Goal: Task Accomplishment & Management: Manage account settings

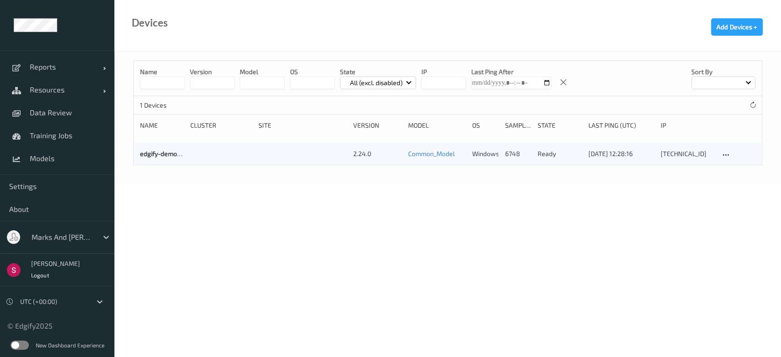
click at [96, 237] on div "Marks and [PERSON_NAME]" at bounding box center [70, 236] width 87 height 17
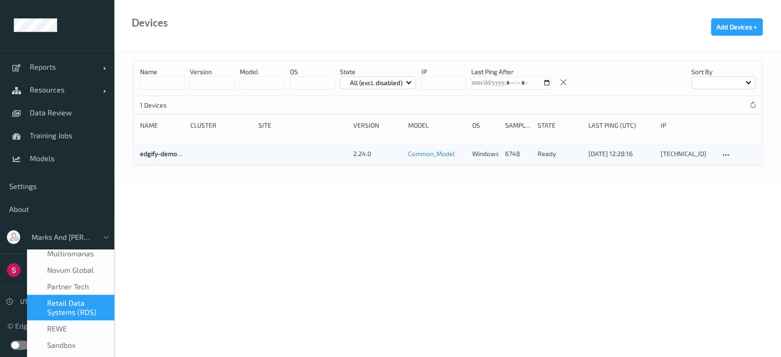
scroll to position [395, 0]
click at [66, 299] on span "Retail Data Systems (RDS)" at bounding box center [78, 308] width 62 height 18
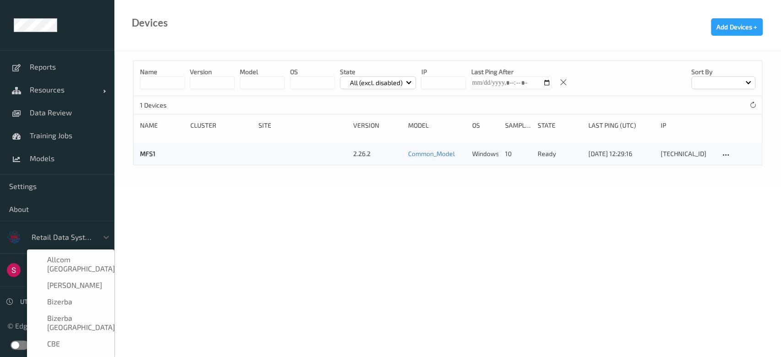
click at [85, 240] on div at bounding box center [63, 237] width 62 height 11
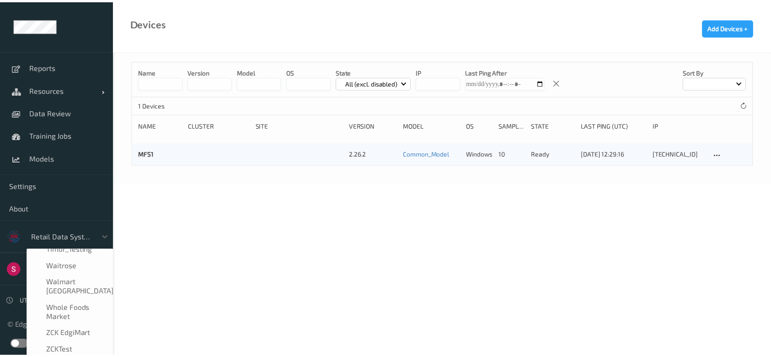
scroll to position [611, 0]
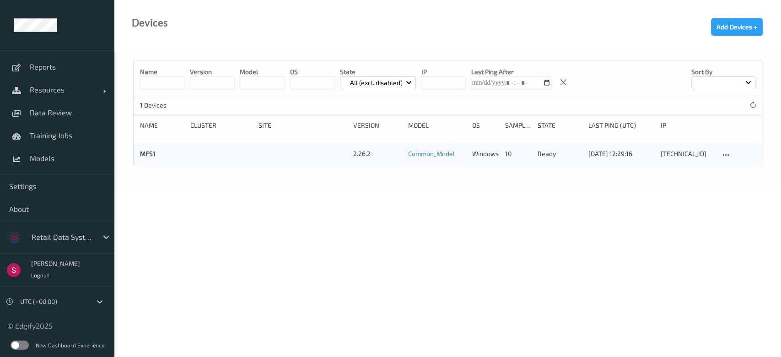
drag, startPoint x: 260, startPoint y: 271, endPoint x: 307, endPoint y: 203, distance: 82.5
click at [261, 271] on body "Reports Resources Devices Clusters Sites Data Review Training Jobs Models Setti…" at bounding box center [390, 178] width 781 height 357
click at [57, 110] on span "Data Review" at bounding box center [67, 112] width 75 height 9
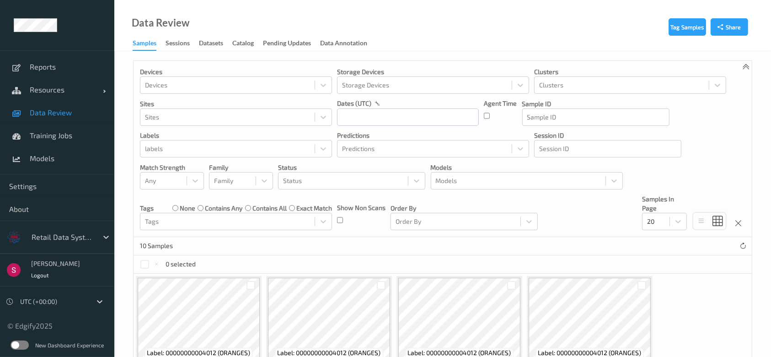
click at [20, 346] on label at bounding box center [20, 344] width 18 height 9
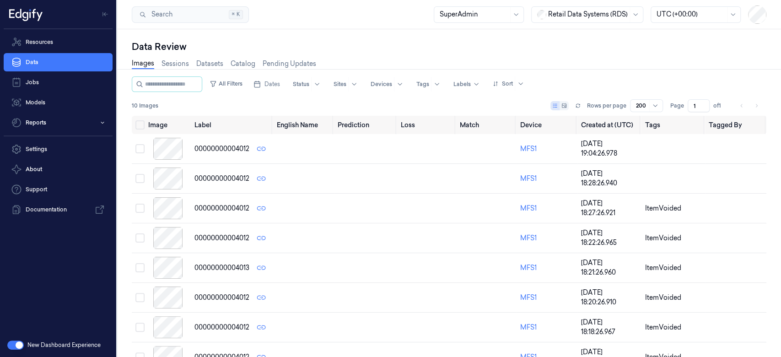
click at [48, 139] on div "Settings About Support Documentation" at bounding box center [58, 179] width 116 height 86
click at [48, 143] on link "Settings" at bounding box center [58, 149] width 109 height 18
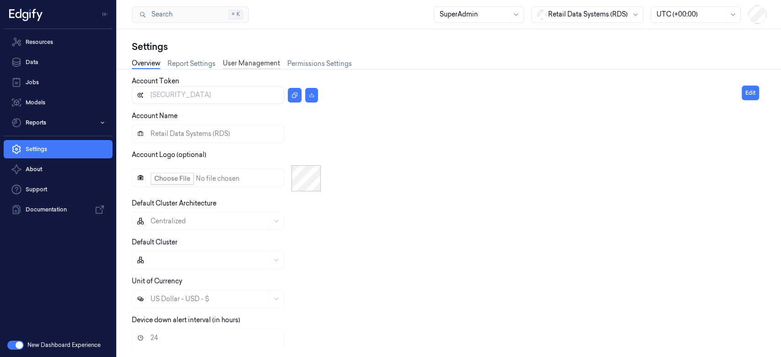
click at [243, 64] on link "User Management" at bounding box center [251, 64] width 57 height 11
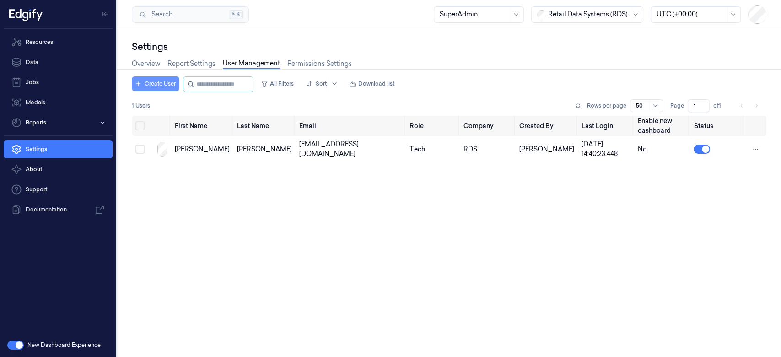
click at [158, 82] on button "Create User" at bounding box center [156, 83] width 48 height 15
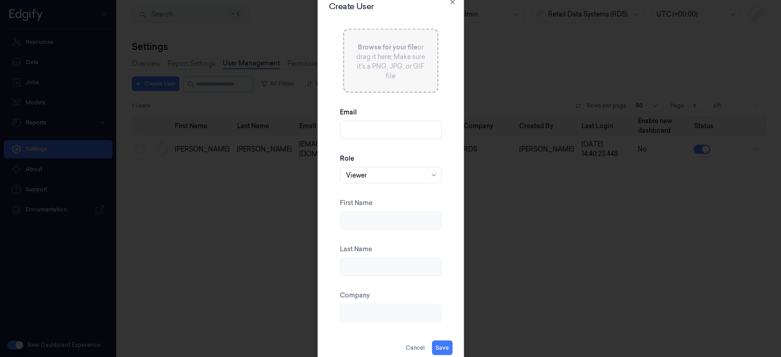
click at [371, 133] on input "Email" at bounding box center [391, 130] width 102 height 18
type input "sahilp+sitemanager@edgify.ai"
click at [392, 175] on div at bounding box center [386, 175] width 80 height 10
click at [377, 268] on div "SiteManager" at bounding box center [366, 271] width 40 height 10
click at [390, 206] on div "First Name" at bounding box center [391, 214] width 102 height 46
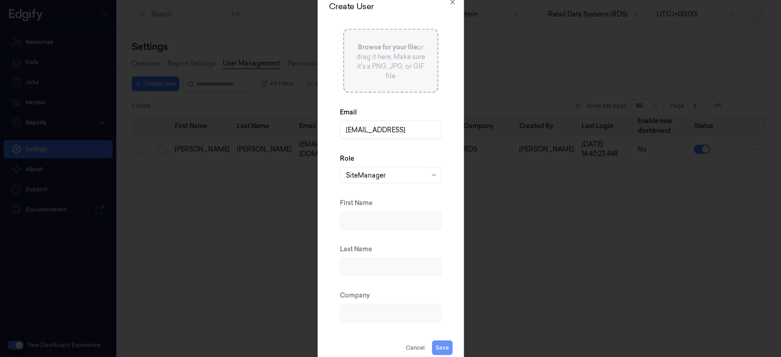
click at [444, 344] on button "Save" at bounding box center [442, 347] width 21 height 15
click at [404, 216] on input "First Name" at bounding box center [391, 220] width 102 height 18
type input "Sahil"
click at [384, 272] on input "Last Name" at bounding box center [391, 267] width 102 height 18
type input "Pahuja"
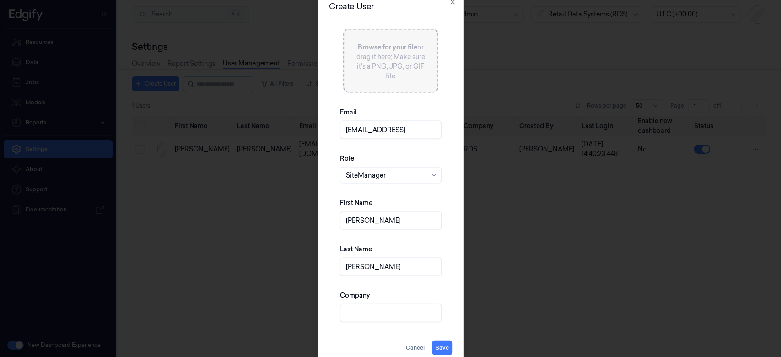
click at [377, 309] on input "Company" at bounding box center [391, 313] width 102 height 18
type input "Edgify AI"
click at [442, 346] on button "Save" at bounding box center [442, 347] width 21 height 15
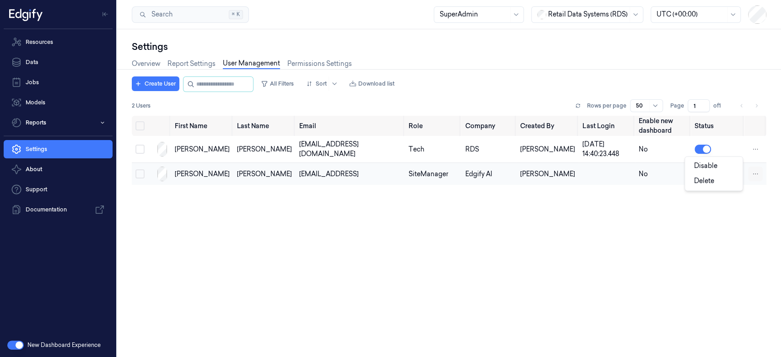
click at [750, 172] on html "Resources Data Jobs Models Reports Settings About Support Documentation New Das…" at bounding box center [390, 178] width 781 height 357
click at [180, 172] on html "Resources Data Jobs Models Reports Settings About Support Documentation New Das…" at bounding box center [390, 178] width 781 height 357
click at [180, 174] on div "Sahil" at bounding box center [202, 174] width 55 height 10
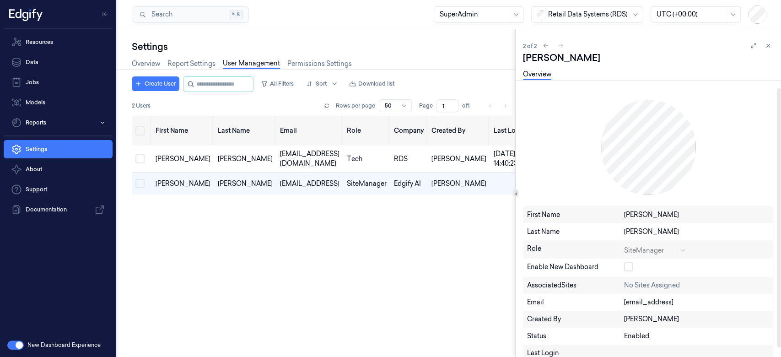
scroll to position [11, 0]
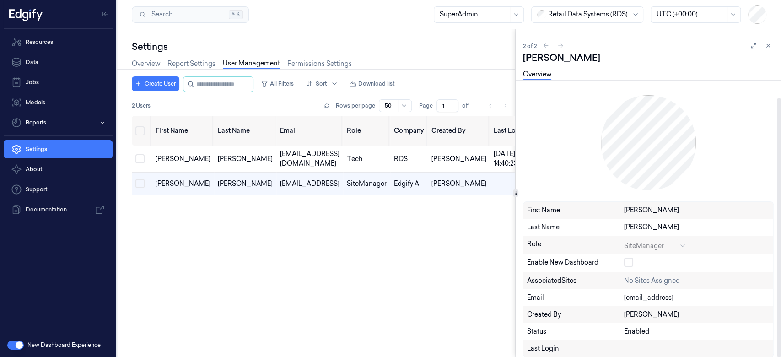
click at [663, 246] on div "SiteManager" at bounding box center [657, 244] width 66 height 11
click at [680, 280] on div "No sites assigned" at bounding box center [657, 281] width 66 height 10
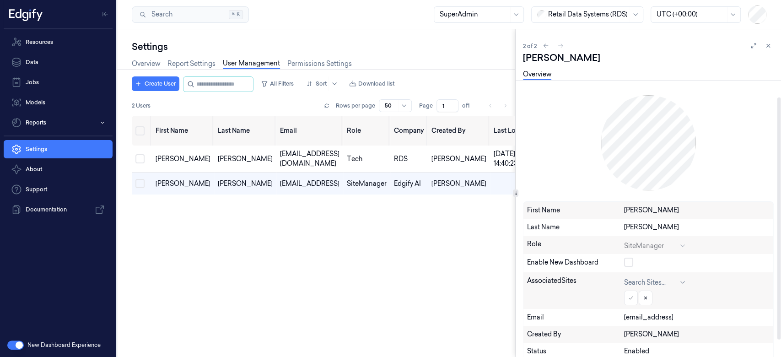
click at [677, 281] on div at bounding box center [682, 282] width 11 height 13
click at [639, 280] on div at bounding box center [649, 283] width 51 height 10
type input "rds"
click at [686, 282] on div at bounding box center [683, 282] width 9 height 7
click at [410, 276] on div "First Name Last Name Email Role Company Created By Last Login Enable new dashbo…" at bounding box center [323, 256] width 383 height 280
